Goal: Obtain resource: Obtain resource

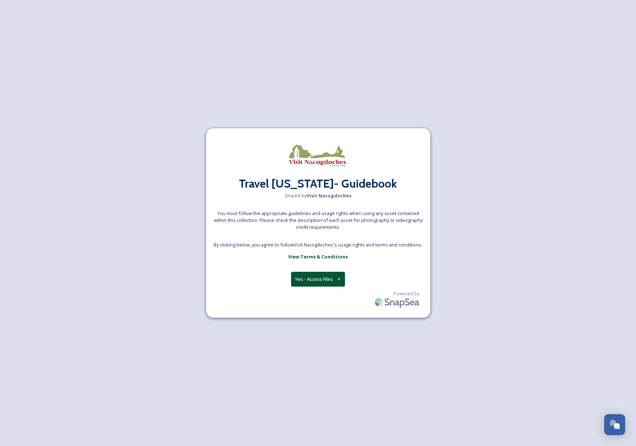
click at [328, 281] on button "Yes - Access Files" at bounding box center [318, 279] width 54 height 15
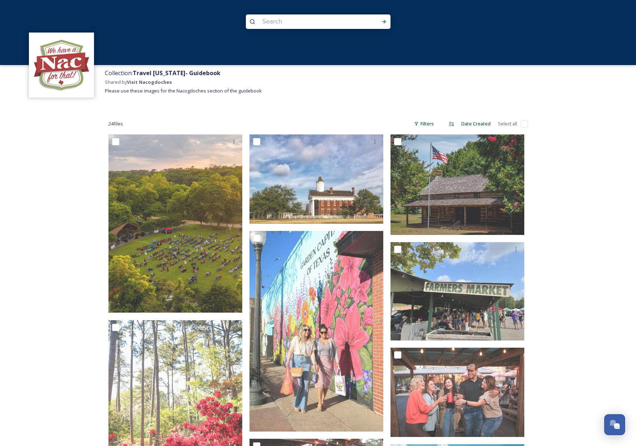
click at [526, 125] on input "checkbox" at bounding box center [524, 123] width 7 height 7
checkbox input "true"
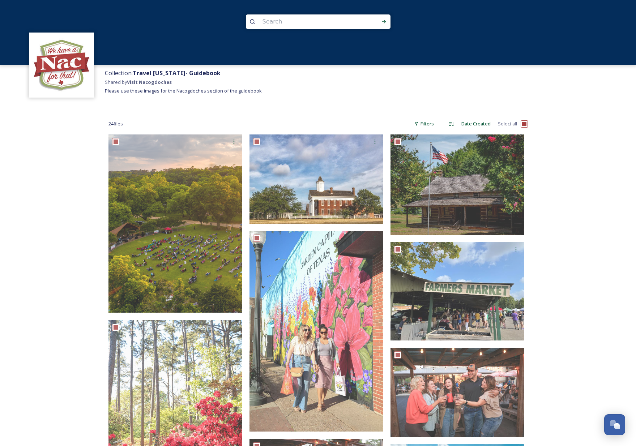
checkbox input "true"
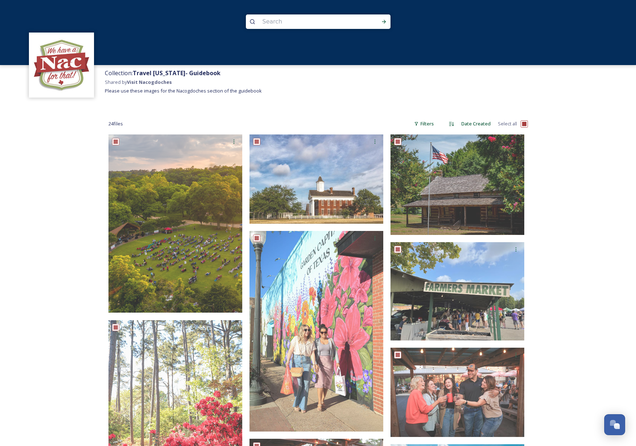
checkbox input "true"
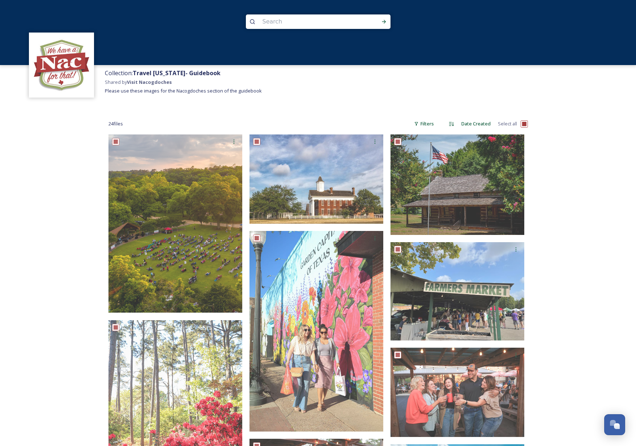
checkbox input "true"
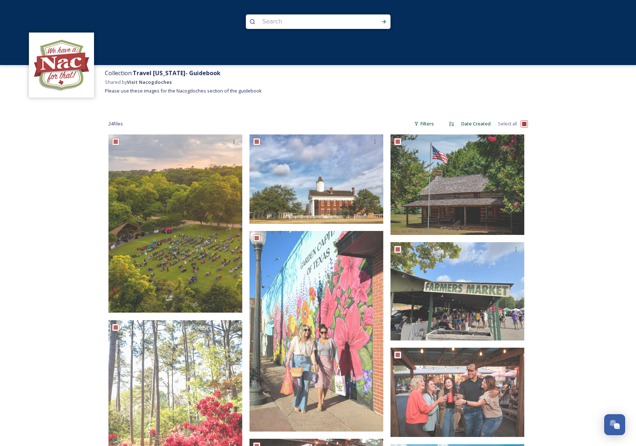
checkbox input "true"
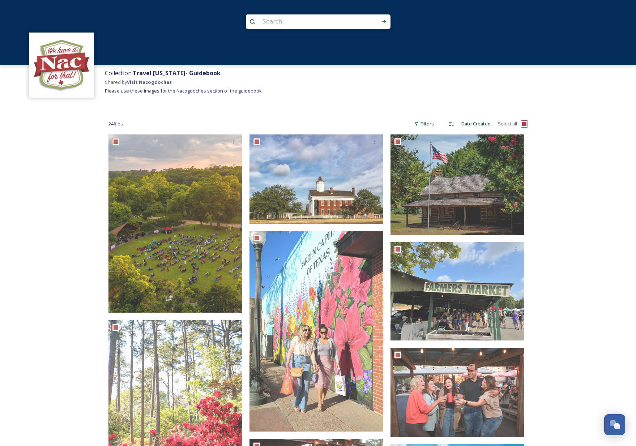
checkbox input "true"
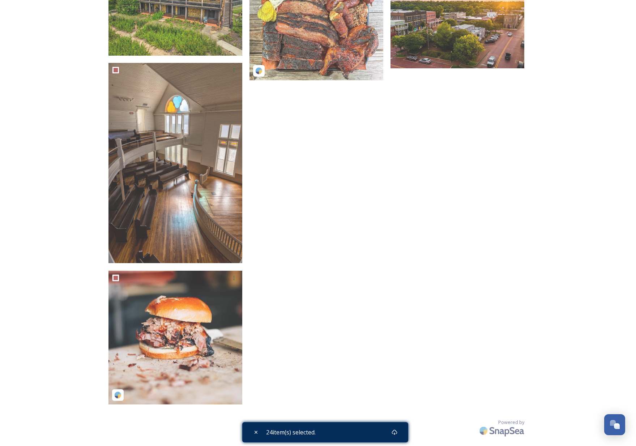
scroll to position [1020, 0]
click at [397, 432] on icon at bounding box center [395, 433] width 6 height 6
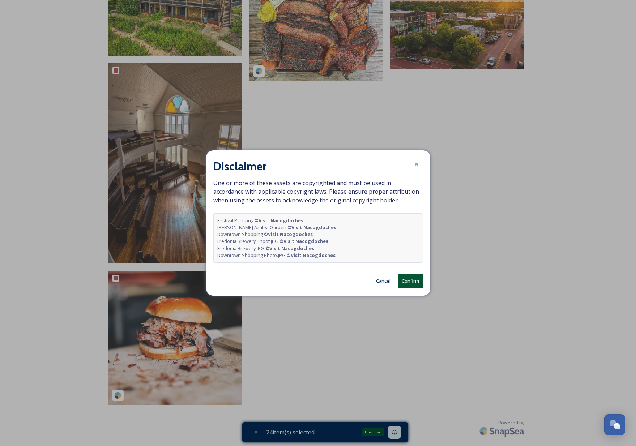
click at [413, 283] on button "Confirm" at bounding box center [410, 281] width 25 height 15
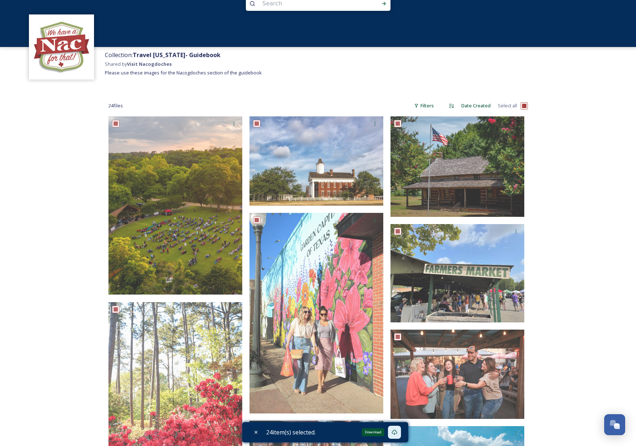
scroll to position [18, 0]
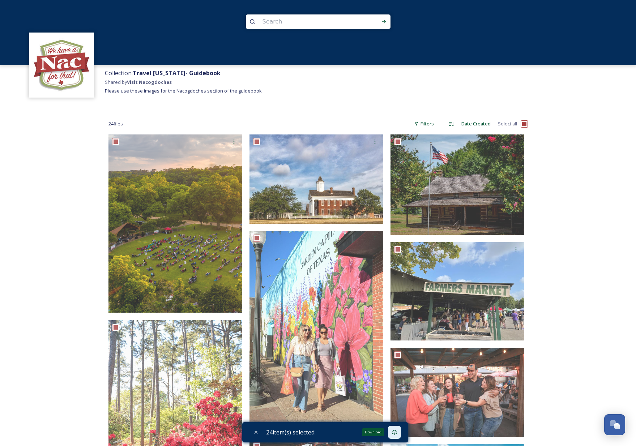
scroll to position [0, 0]
